Goal: Navigation & Orientation: Find specific page/section

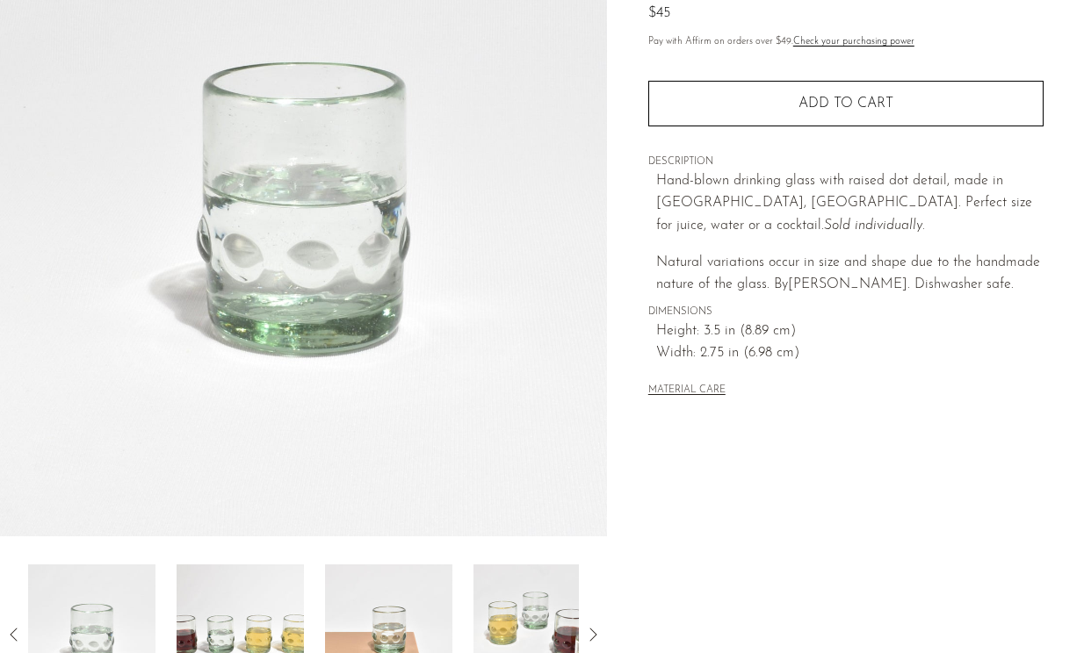
scroll to position [490, 0]
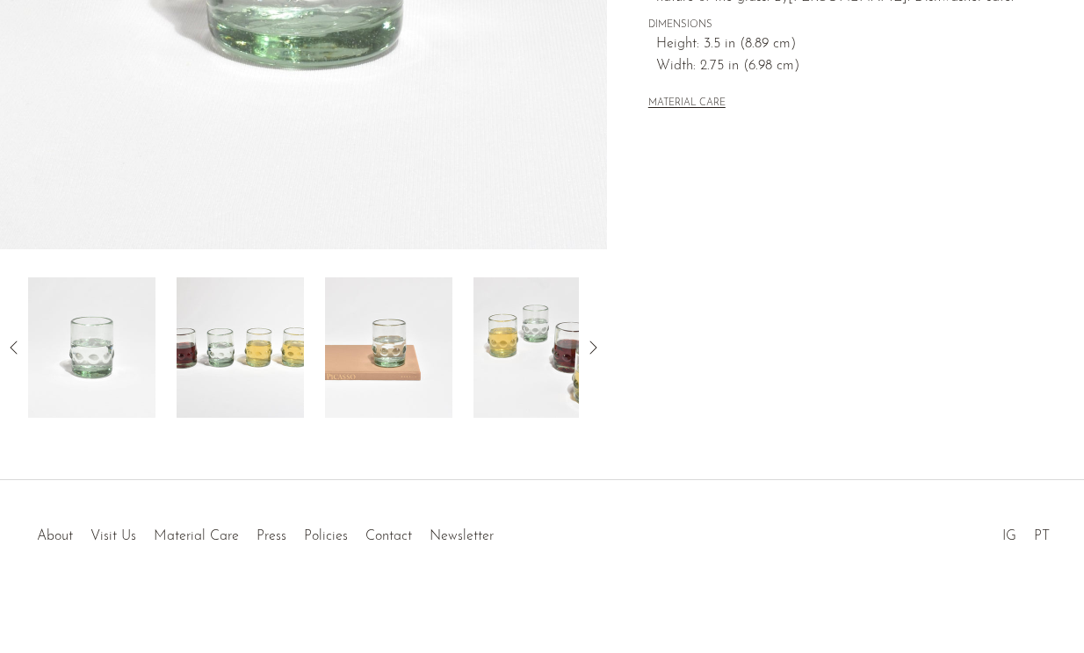
click at [423, 328] on img at bounding box center [388, 347] width 127 height 141
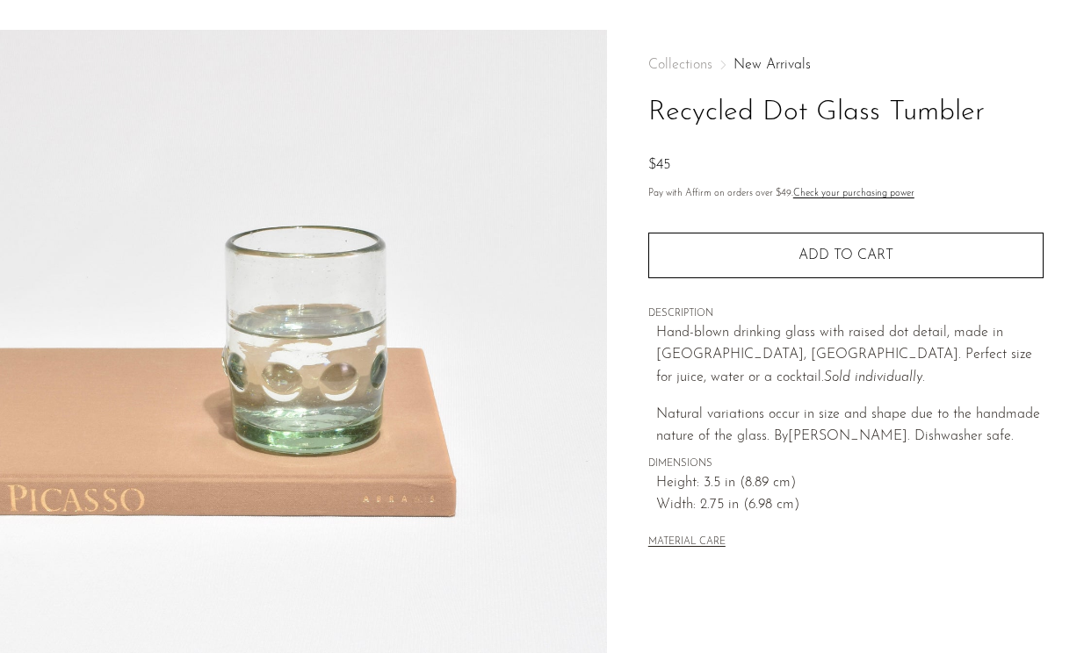
scroll to position [0, 0]
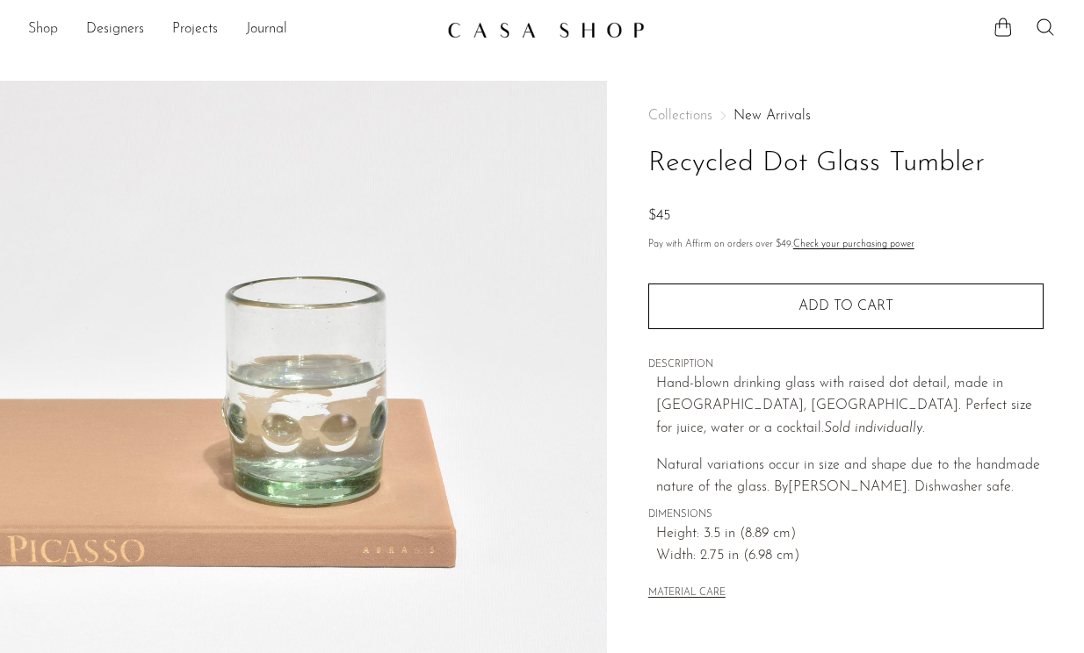
click at [51, 38] on link "Shop" at bounding box center [43, 29] width 30 height 23
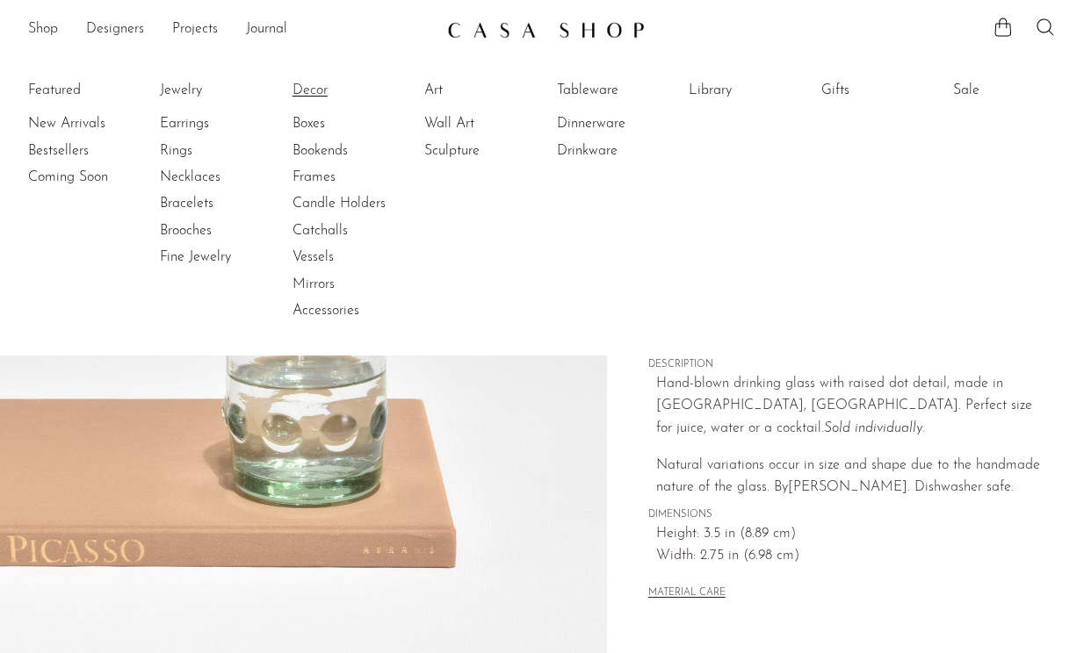
click at [324, 95] on link "Decor" at bounding box center [358, 90] width 132 height 19
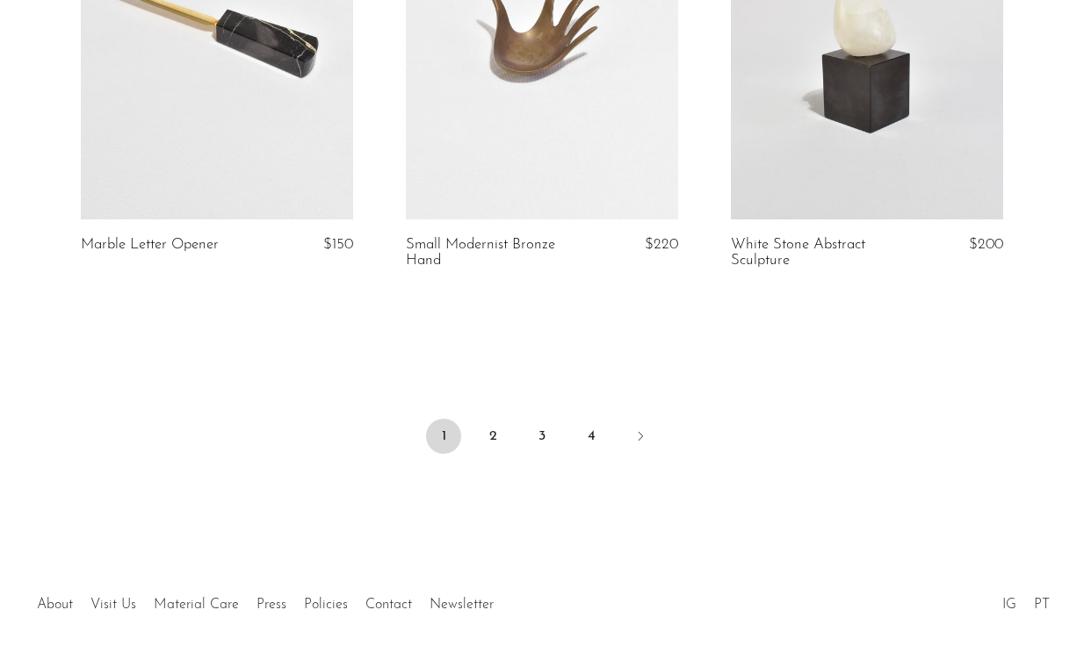
scroll to position [5538, 0]
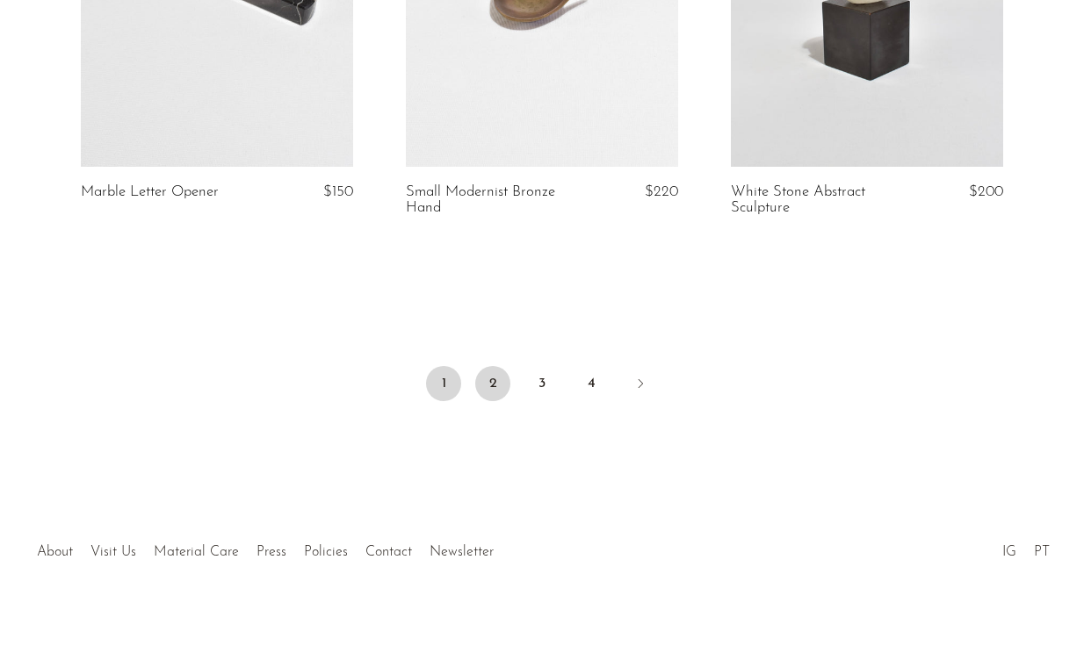
click at [500, 372] on link "2" at bounding box center [492, 383] width 35 height 35
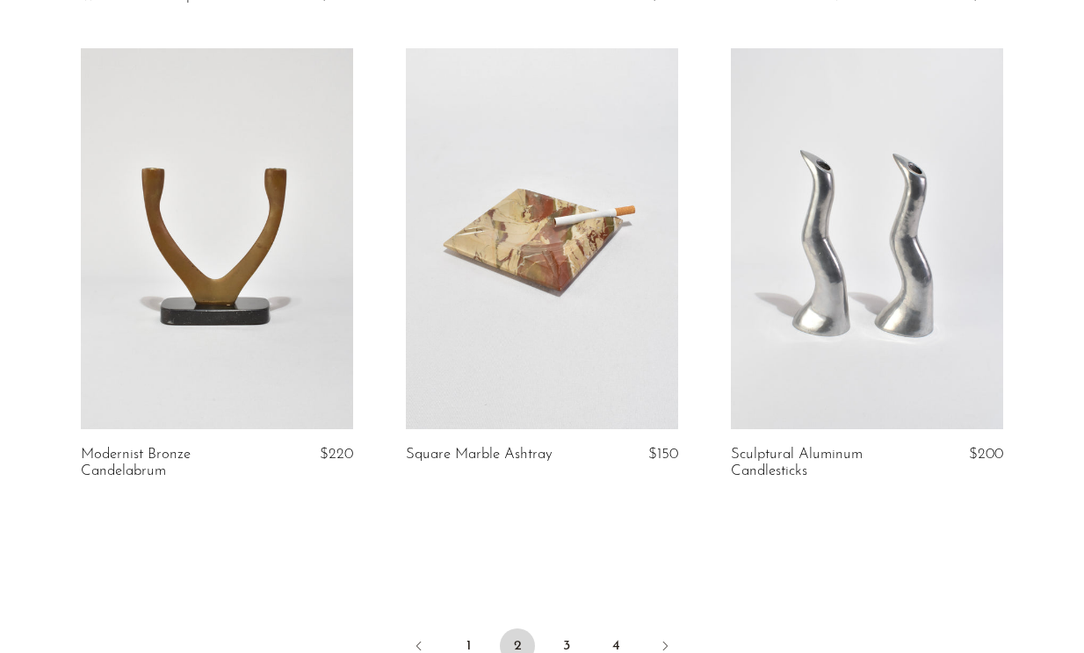
scroll to position [5461, 0]
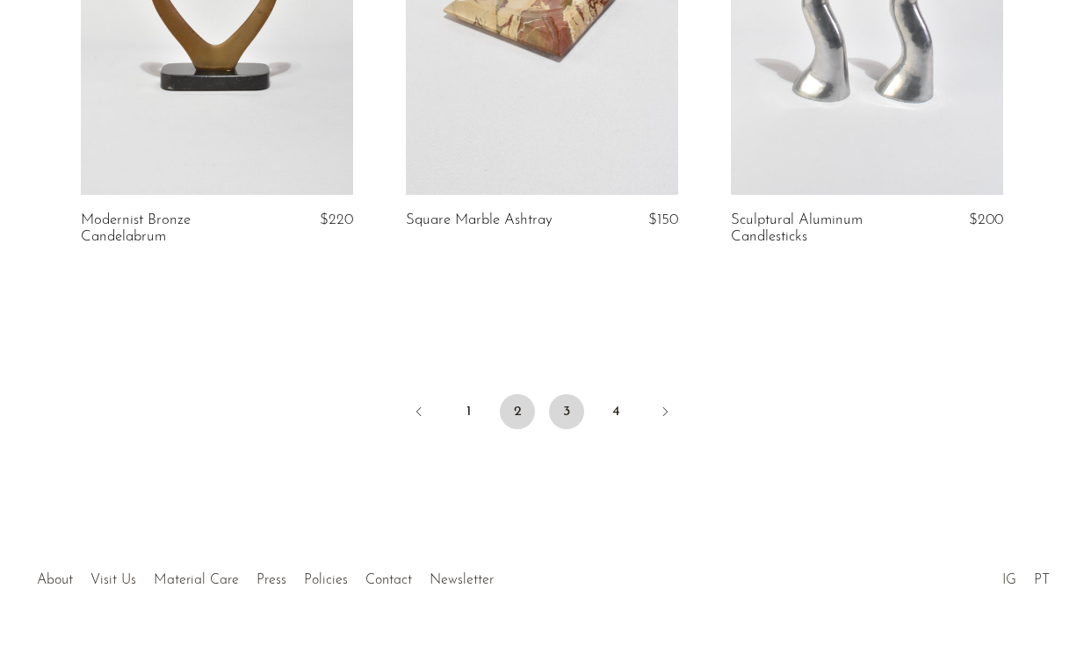
click at [555, 412] on link "3" at bounding box center [566, 411] width 35 height 35
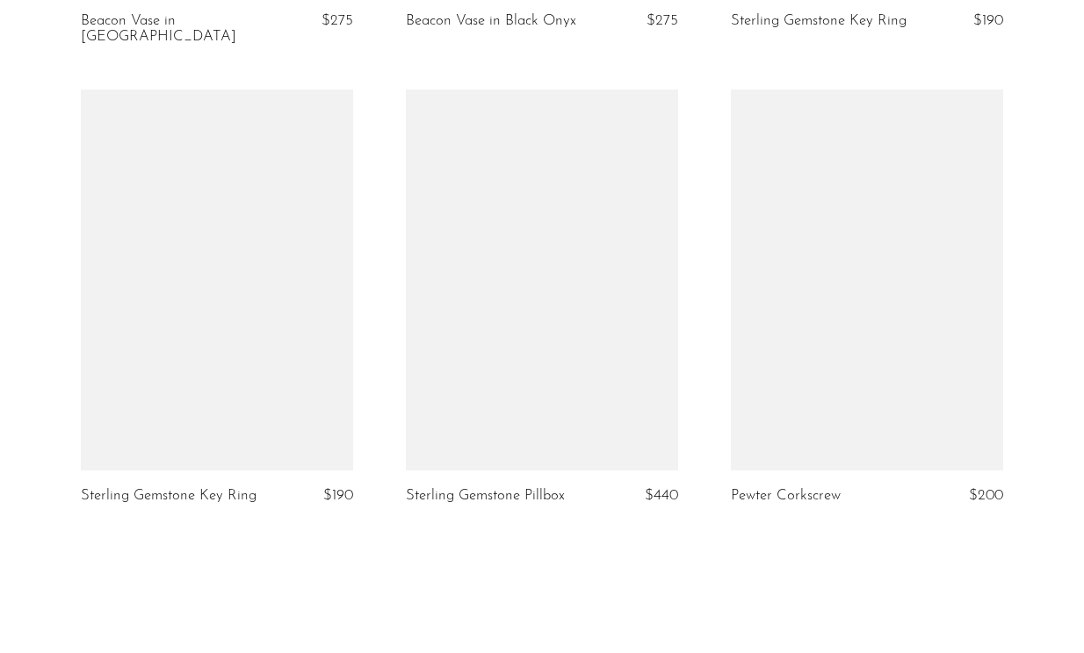
scroll to position [5525, 0]
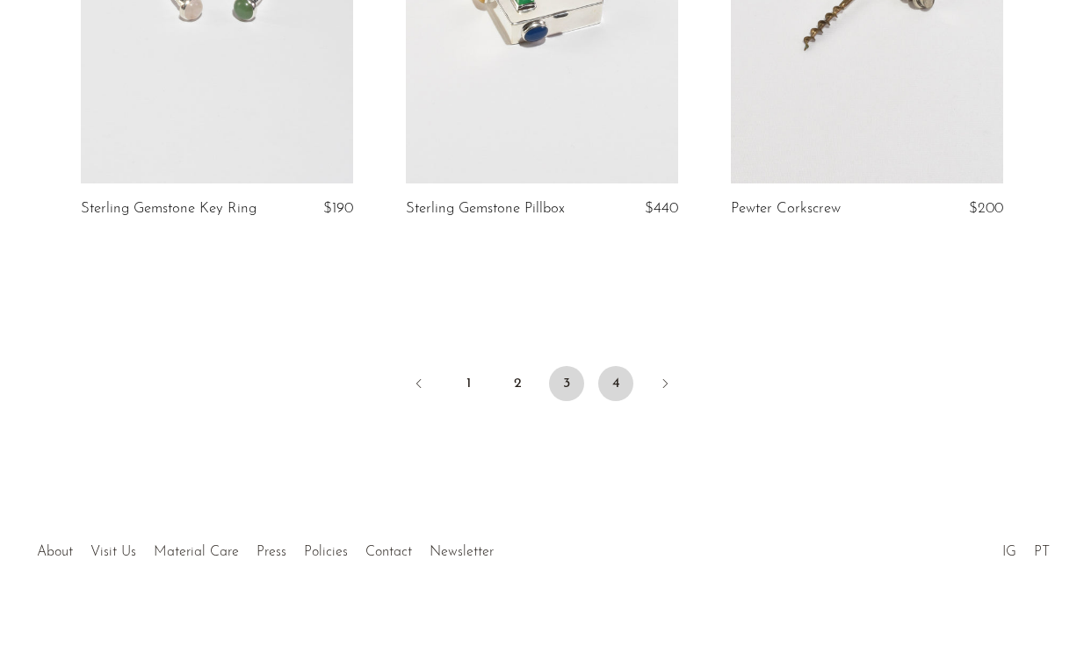
click at [619, 366] on link "4" at bounding box center [615, 383] width 35 height 35
